Goal: Task Accomplishment & Management: Manage account settings

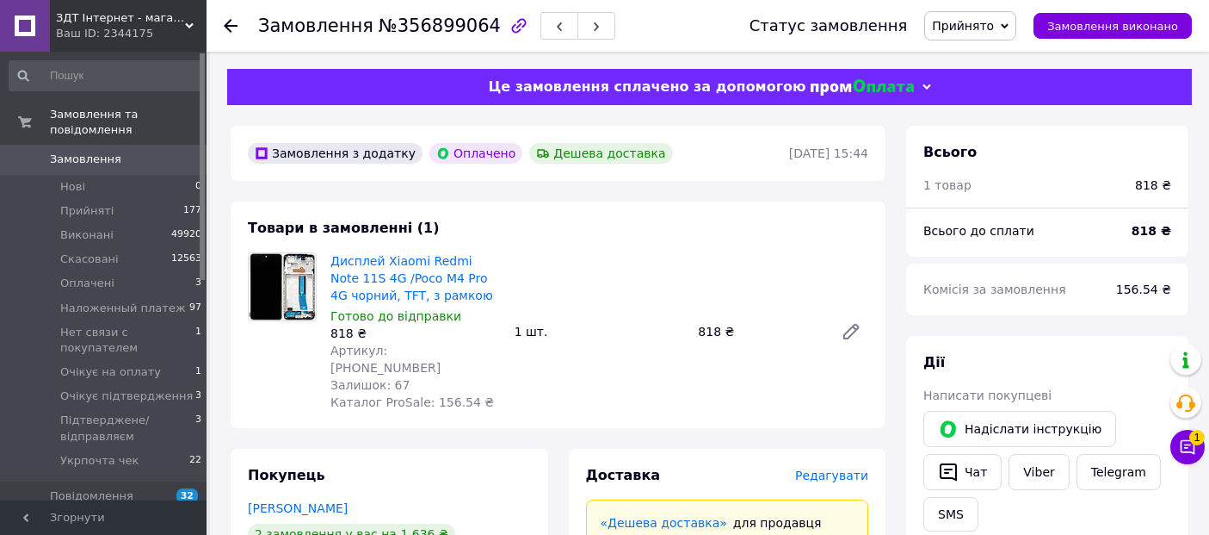
scroll to position [287, 0]
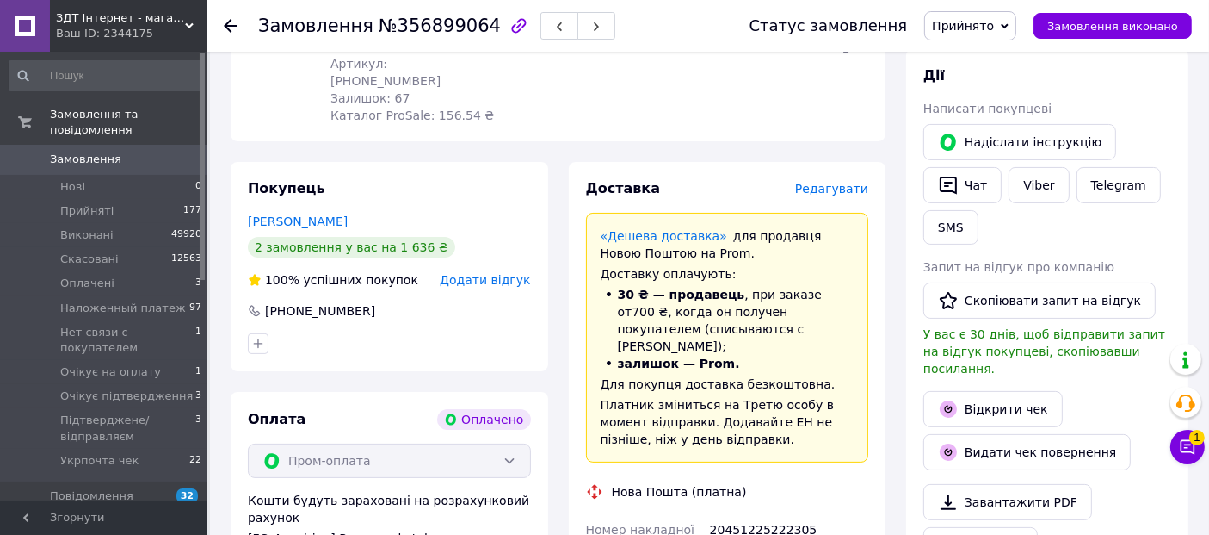
click at [102, 152] on span "Замовлення" at bounding box center [85, 159] width 71 height 15
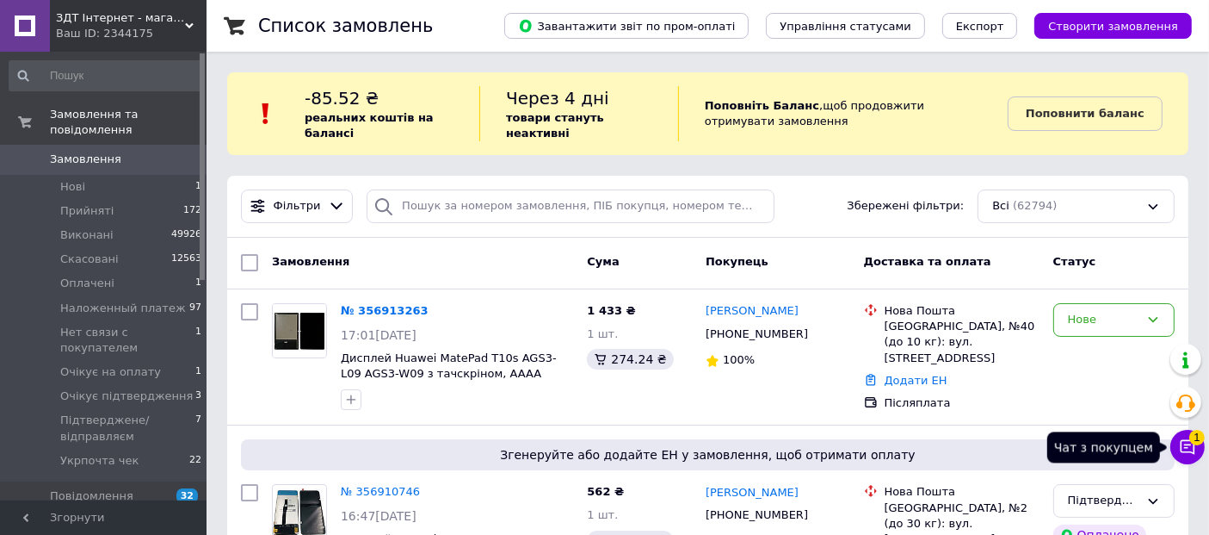
click at [1185, 449] on icon at bounding box center [1187, 446] width 17 height 17
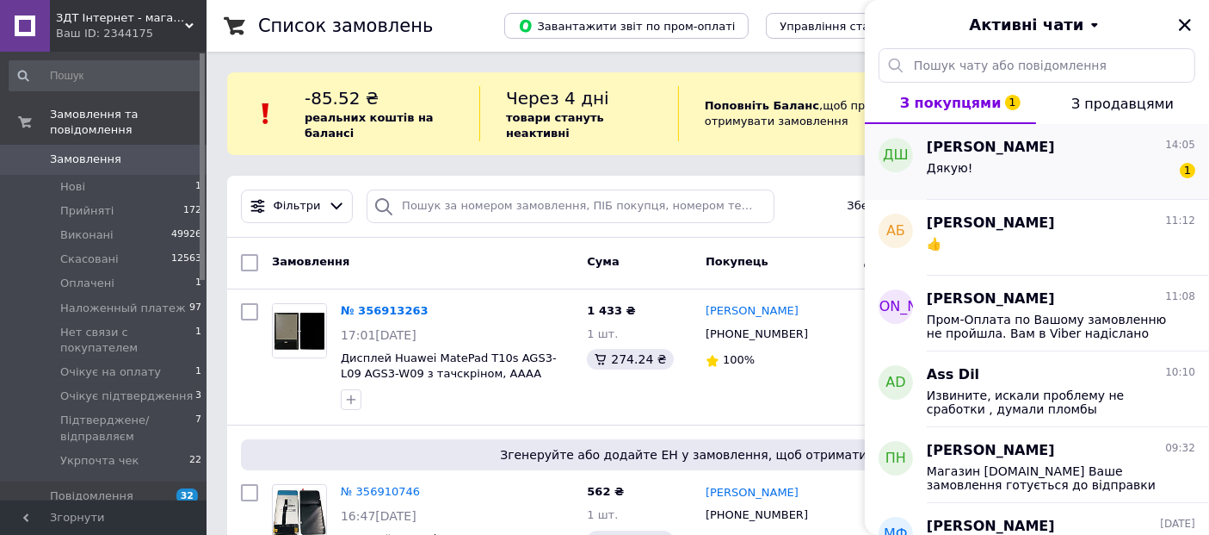
click at [1111, 160] on div "Дякую! 1" at bounding box center [1061, 172] width 269 height 28
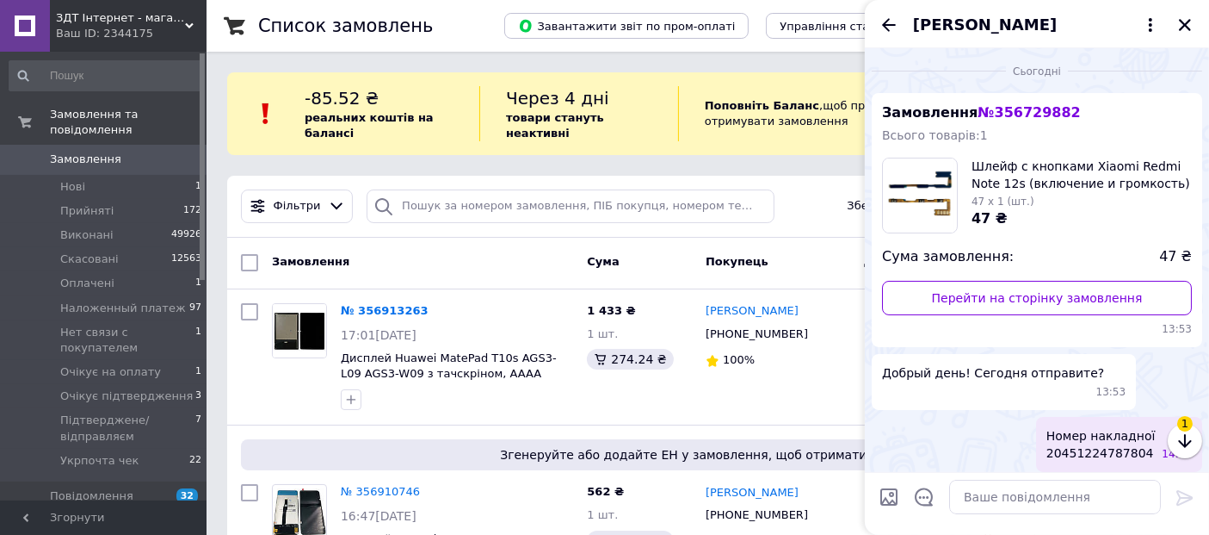
scroll to position [110, 0]
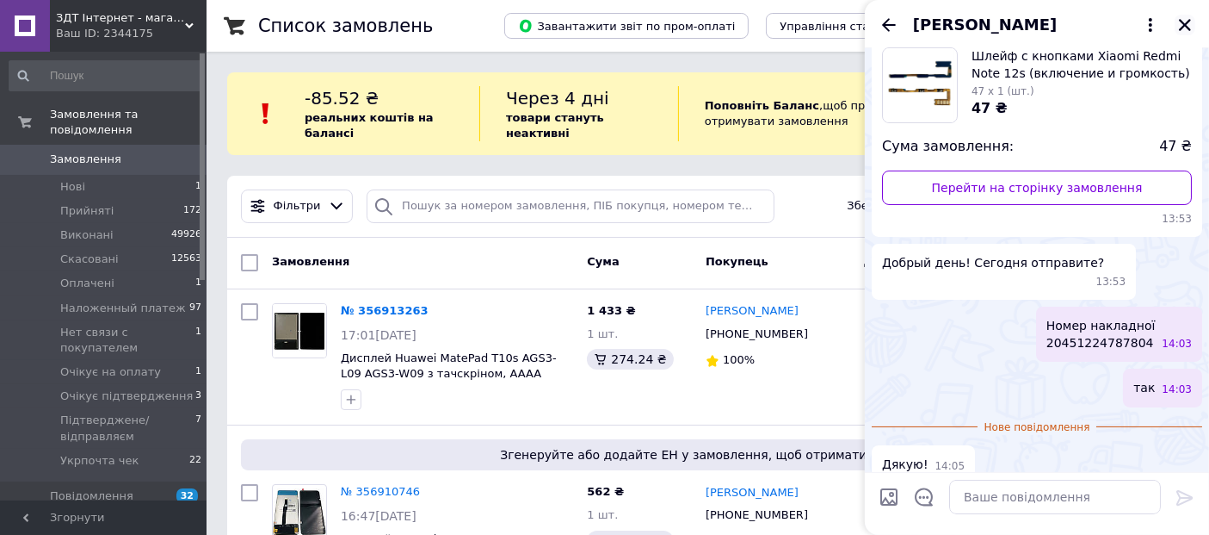
click at [1185, 22] on icon "Закрити" at bounding box center [1185, 24] width 15 height 15
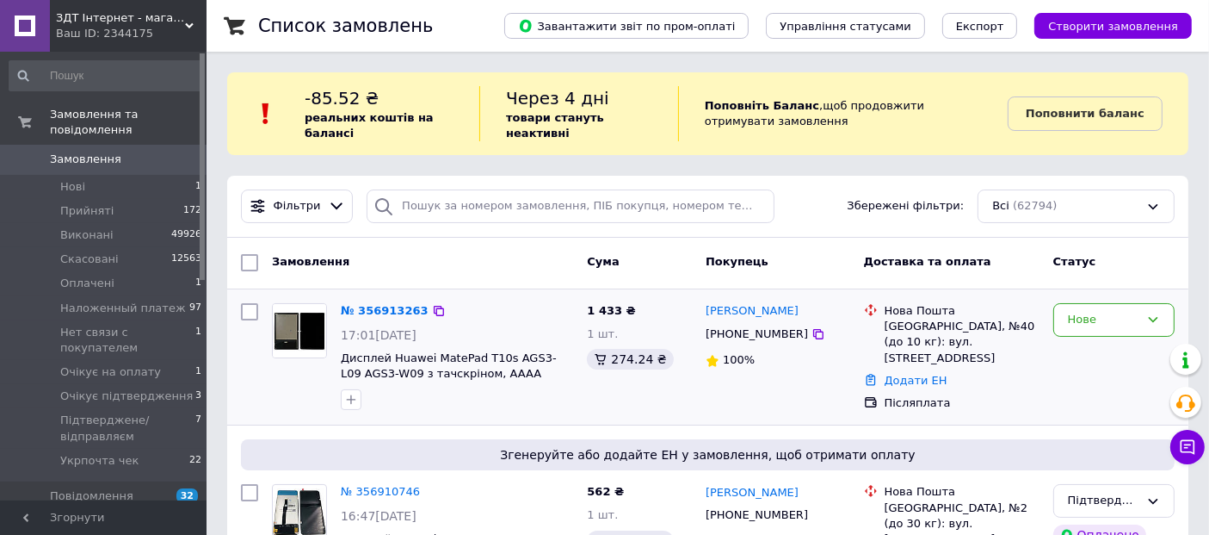
scroll to position [96, 0]
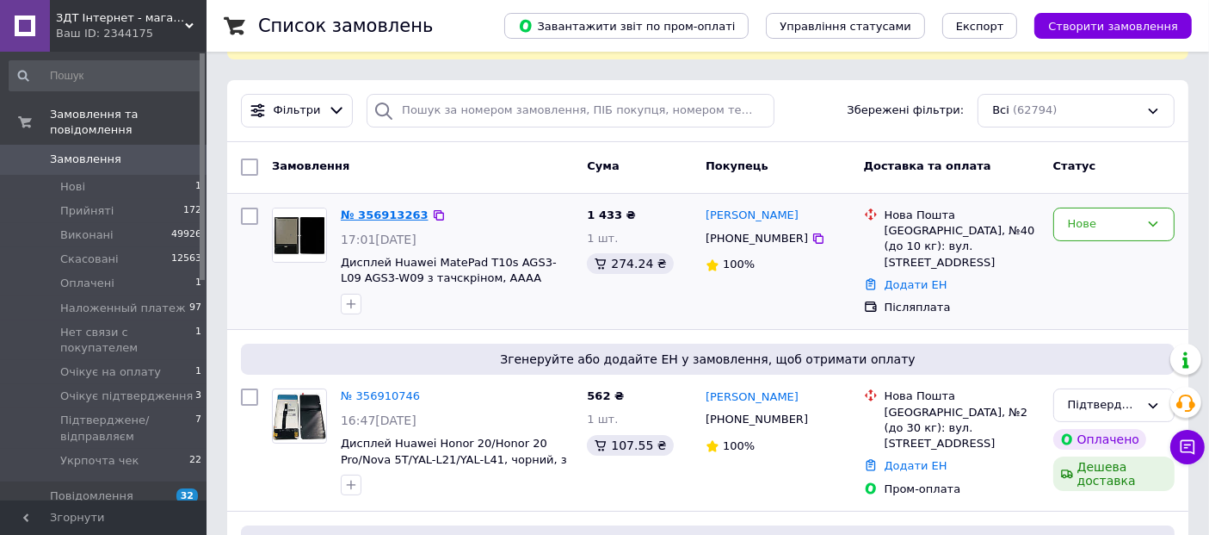
click at [391, 216] on link "№ 356913263" at bounding box center [385, 214] width 88 height 13
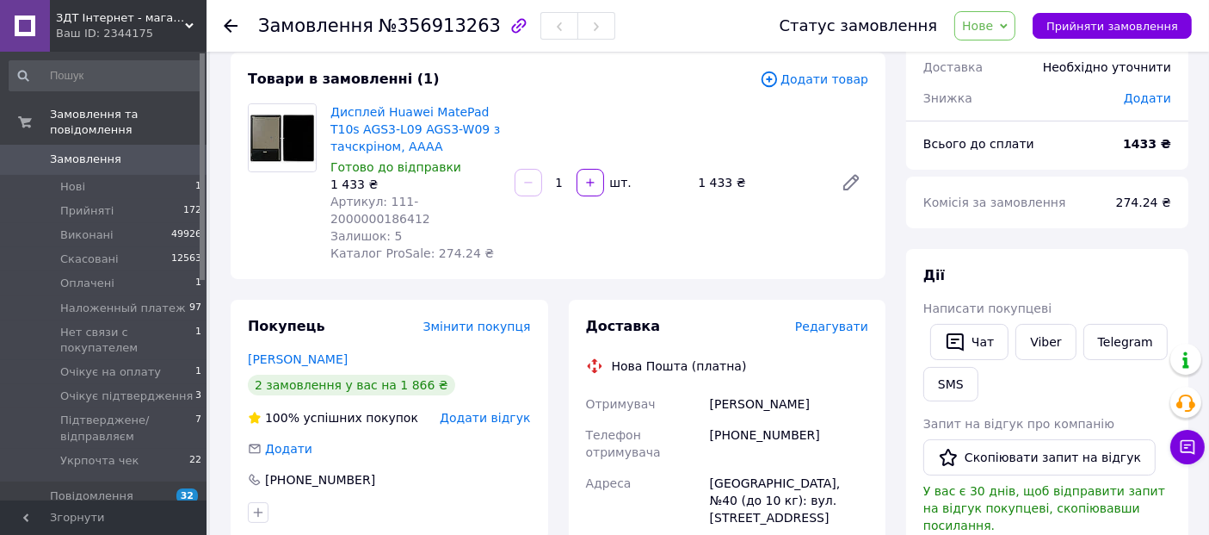
scroll to position [96, 0]
click at [424, 195] on span "Артикул: 111-2000000186412" at bounding box center [381, 210] width 100 height 31
click at [424, 193] on div "Артикул: 111-2000000186412" at bounding box center [416, 210] width 170 height 34
click at [449, 193] on div "Артикул: 111-2000000186412" at bounding box center [416, 210] width 170 height 34
click at [448, 194] on div "Артикул: 111-2000000186412" at bounding box center [416, 210] width 170 height 34
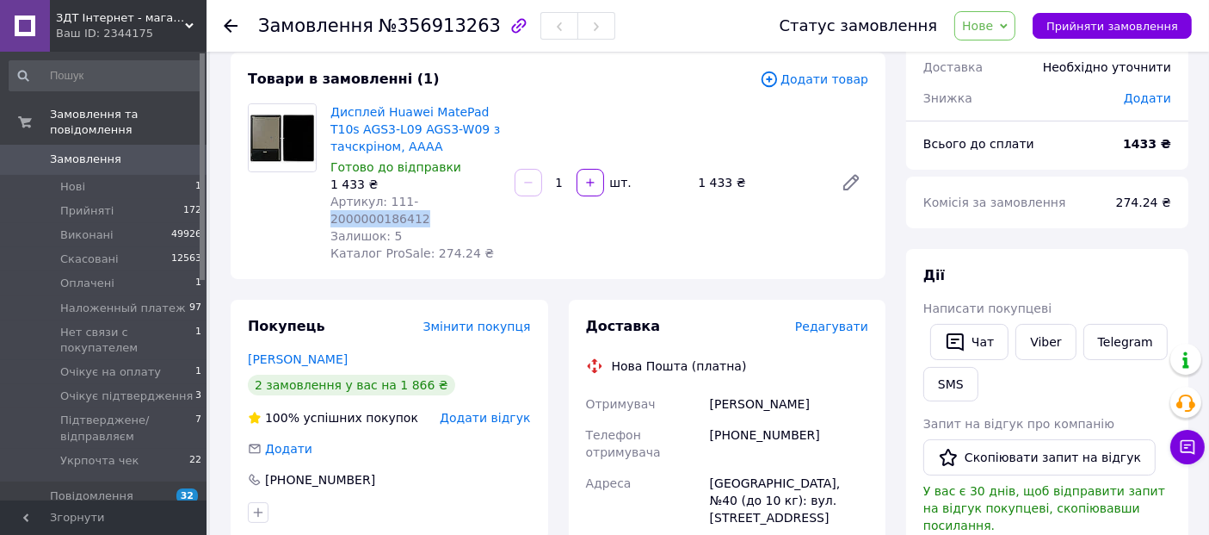
click at [993, 15] on span "Нове" at bounding box center [985, 25] width 61 height 29
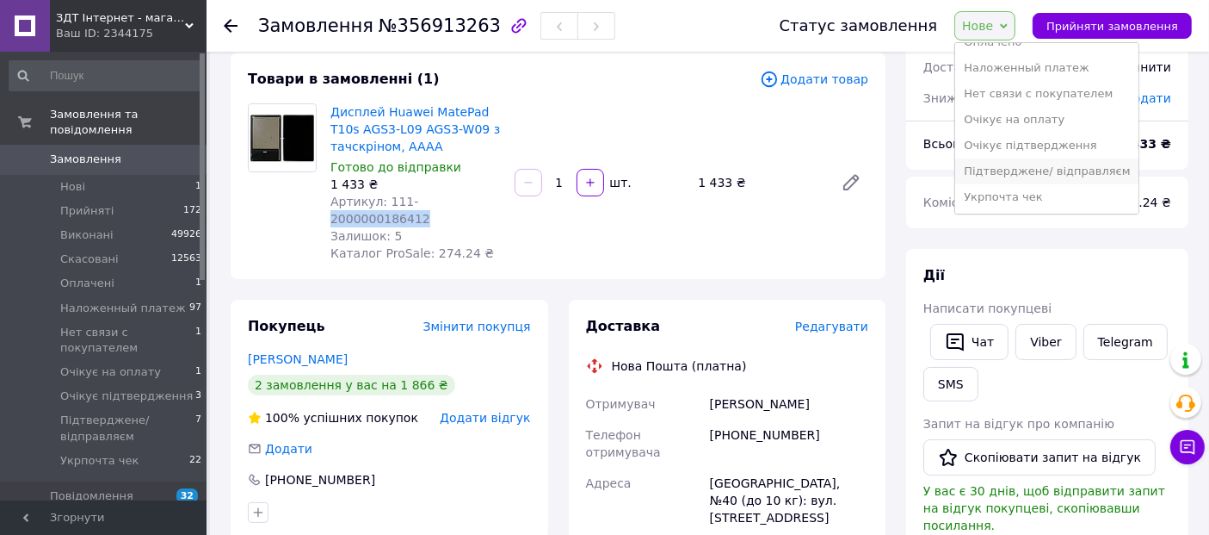
scroll to position [191, 0]
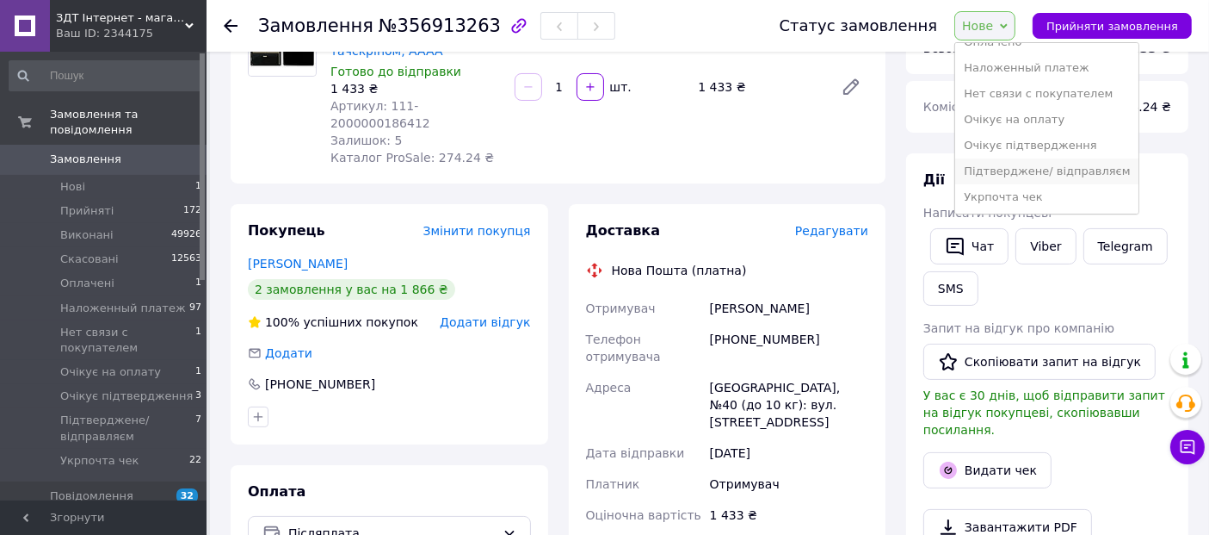
click at [1023, 176] on li "Підтверджене/ відправляєм" at bounding box center [1047, 171] width 183 height 26
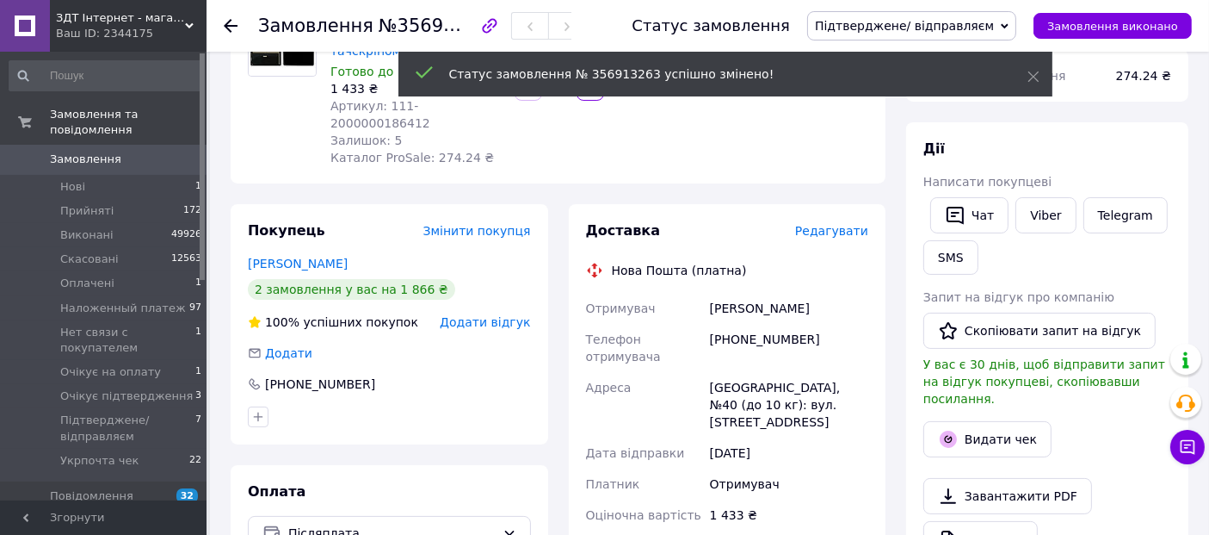
scroll to position [0, 0]
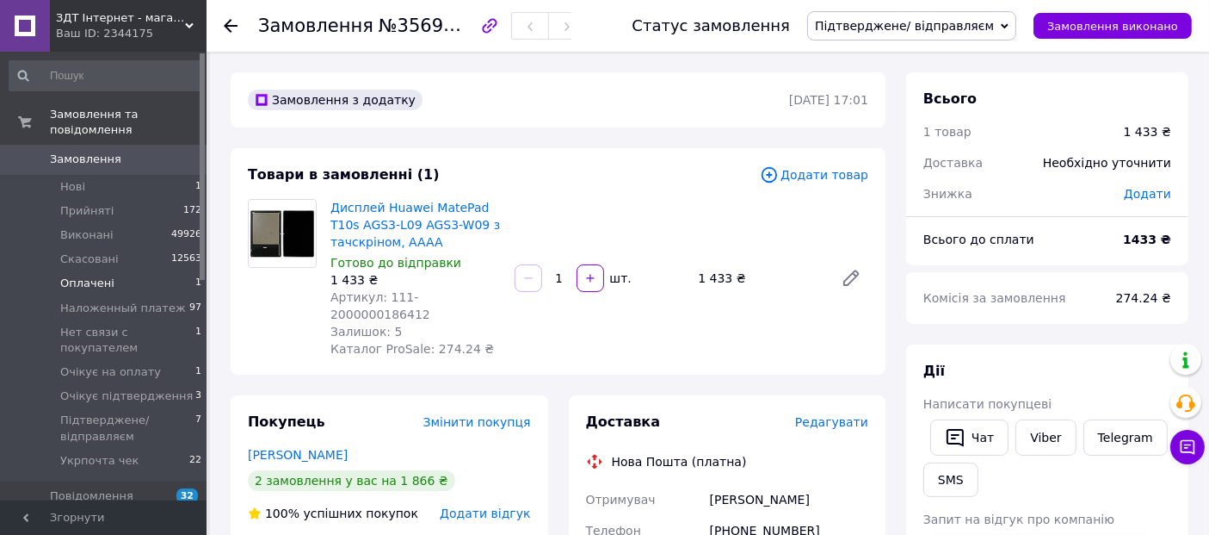
click at [130, 273] on li "Оплачені 1" at bounding box center [106, 283] width 212 height 24
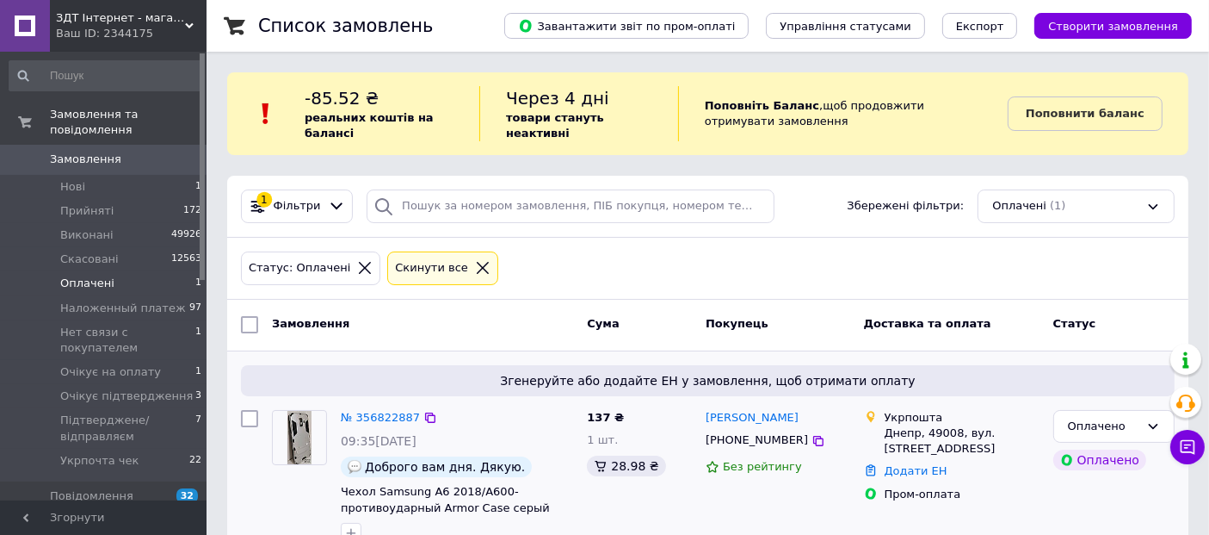
scroll to position [41, 0]
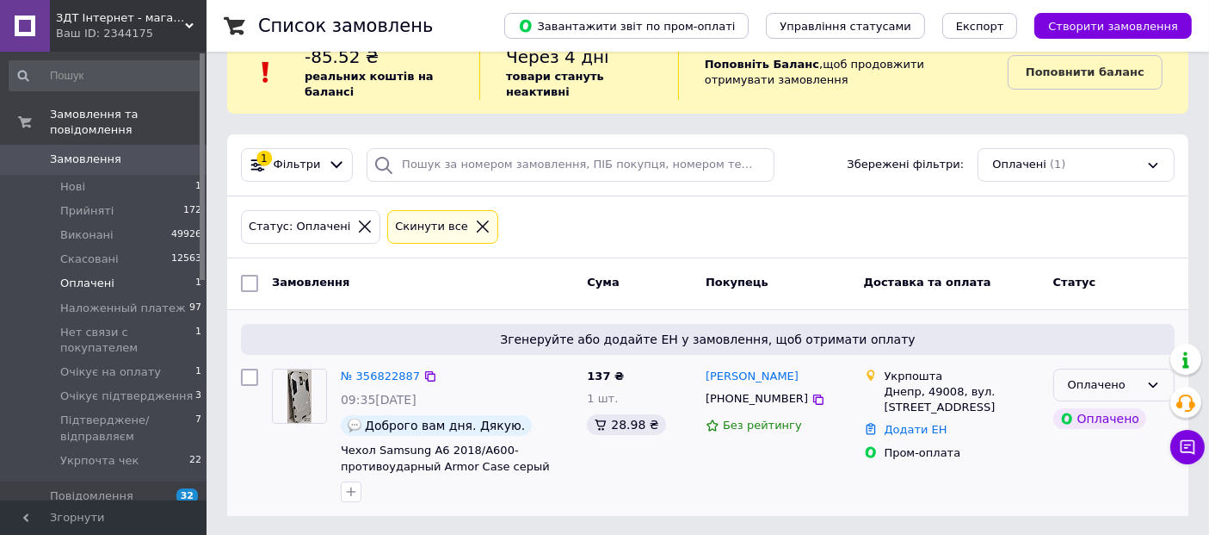
click at [1092, 386] on div "Оплачено" at bounding box center [1103, 385] width 71 height 18
click at [1104, 504] on li "Підтверджене/ відправляєм" at bounding box center [1115, 528] width 120 height 49
click at [77, 152] on span "Замовлення" at bounding box center [85, 159] width 71 height 15
